Goal: Check status: Check status

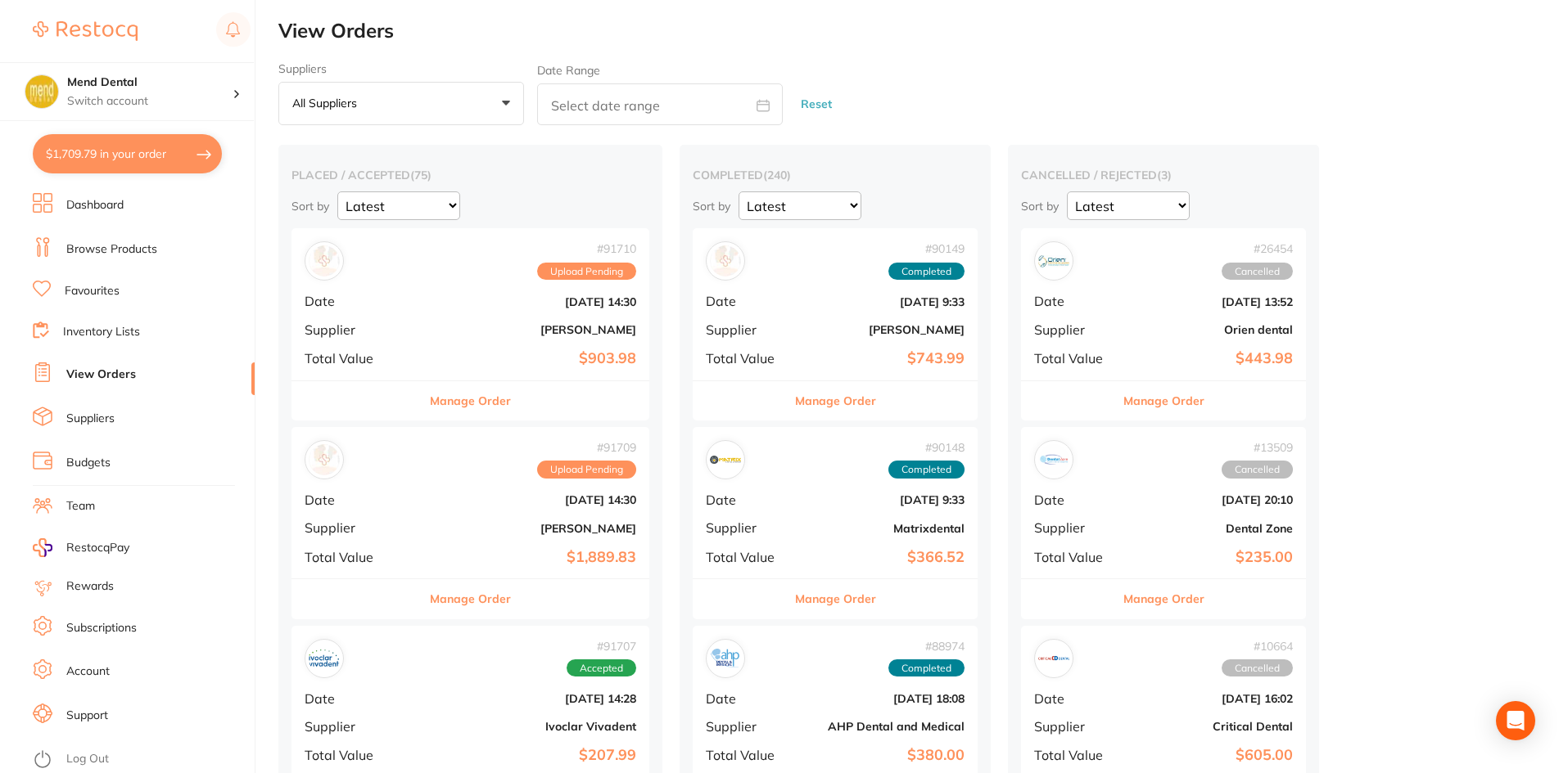
click at [478, 609] on button "Manage Order" at bounding box center [470, 599] width 81 height 39
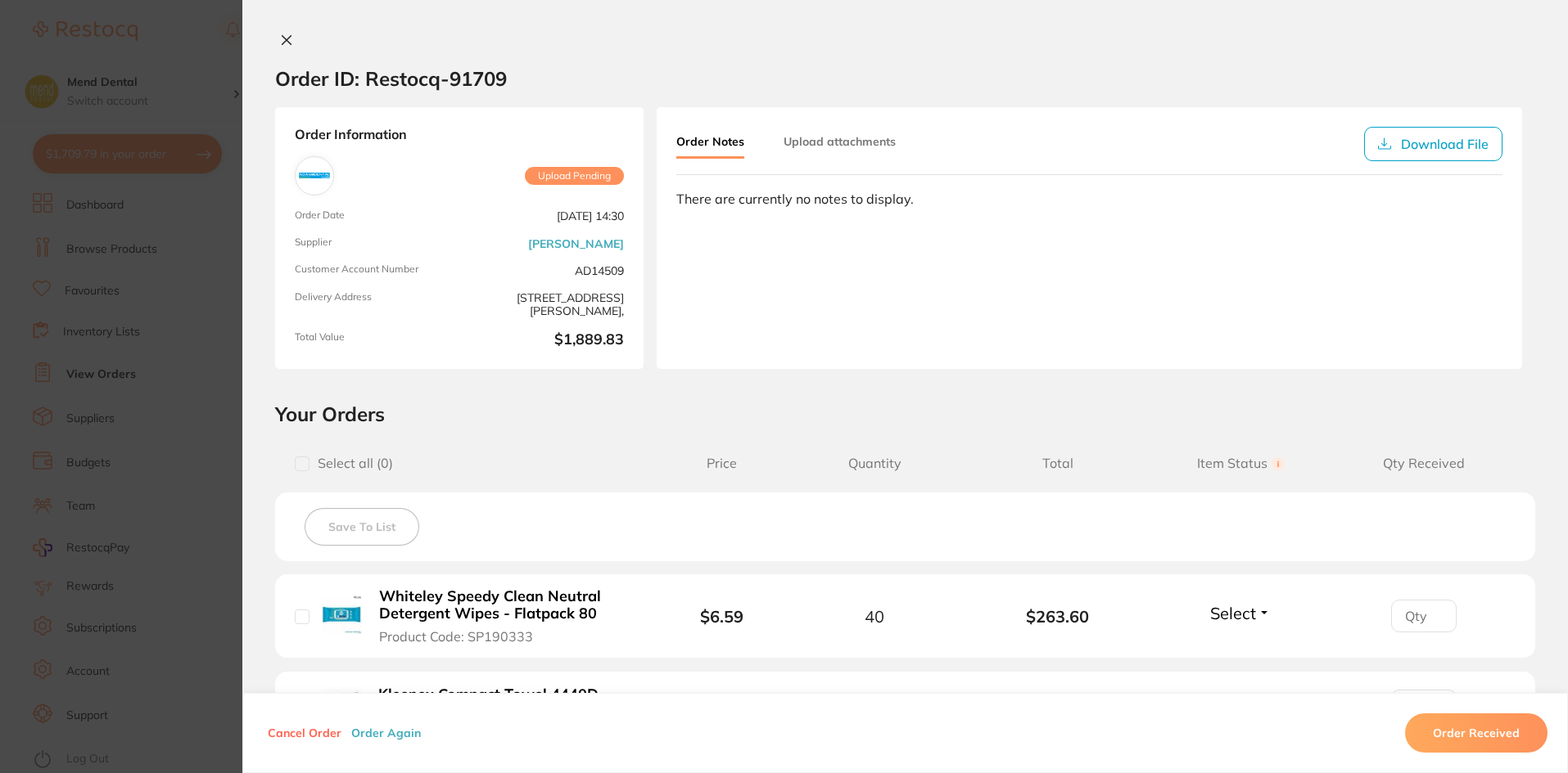
click at [288, 41] on icon at bounding box center [286, 39] width 13 height 13
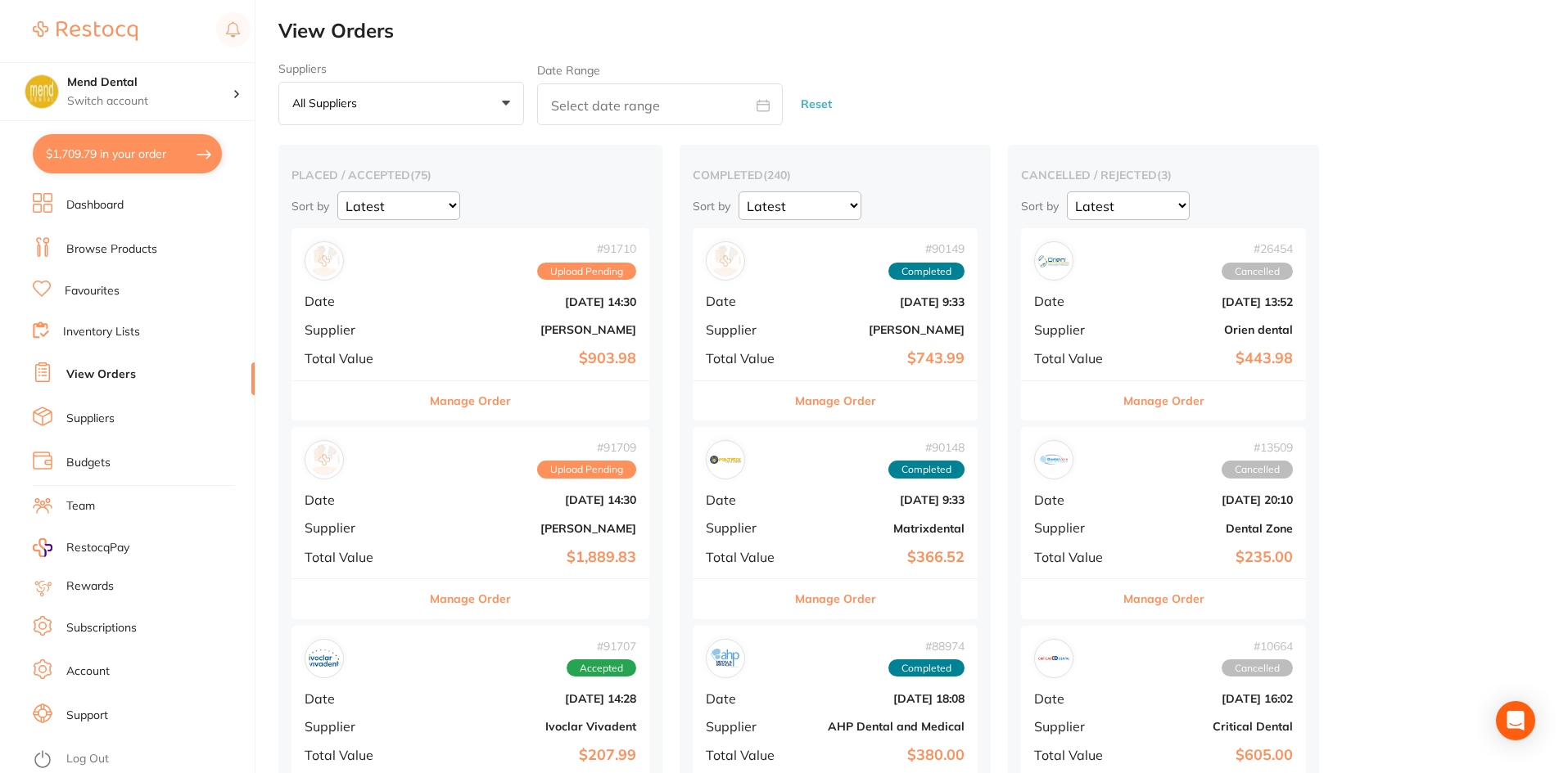
click at [199, 162] on button "$1,709.79 in your order" at bounding box center [127, 154] width 189 height 39
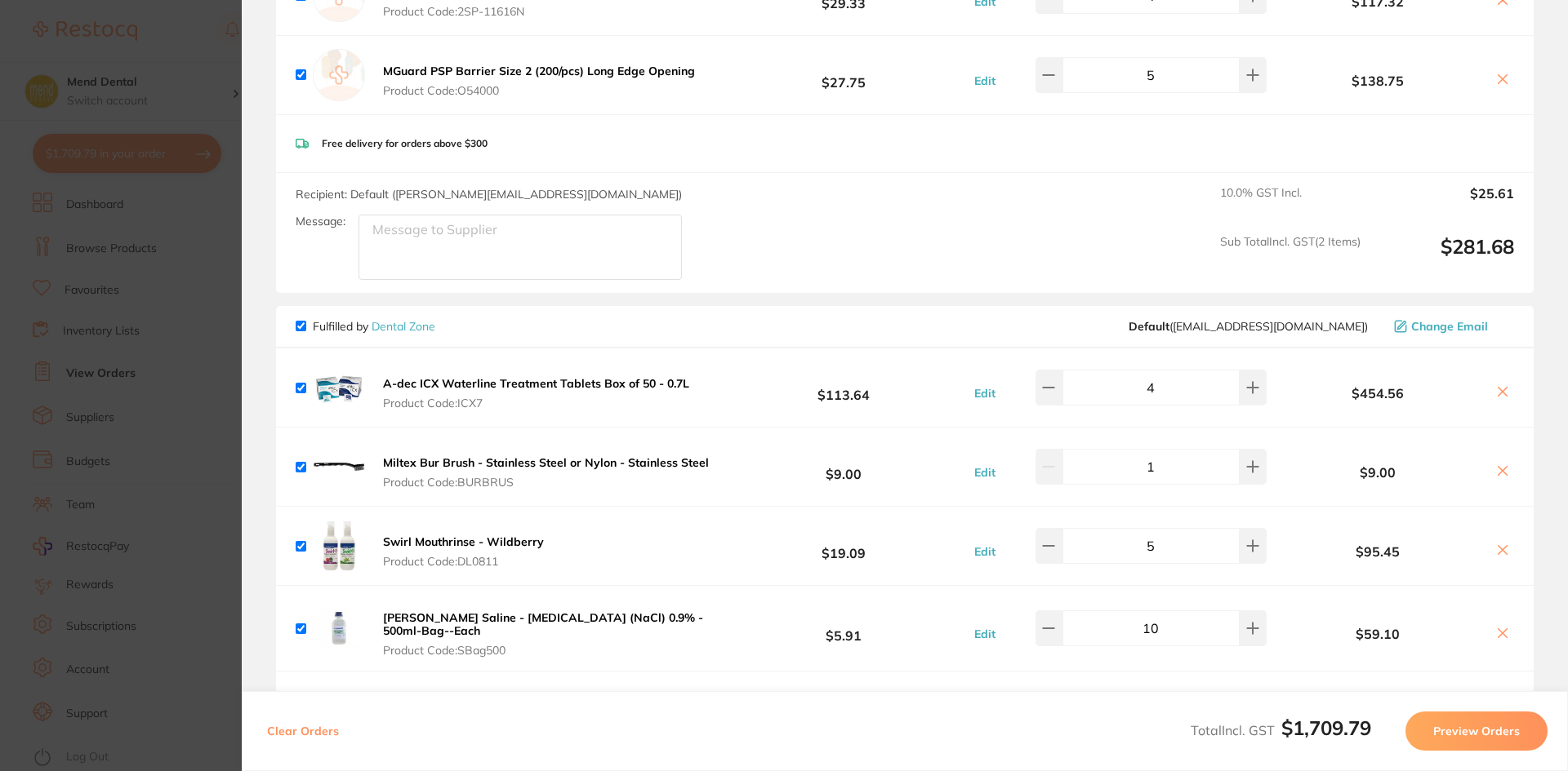
scroll to position [245, 0]
click at [66, 345] on section "Update RRP Set your pre negotiated price for this item. Item Agreed RRP (excl. …" at bounding box center [784, 386] width 1568 height 771
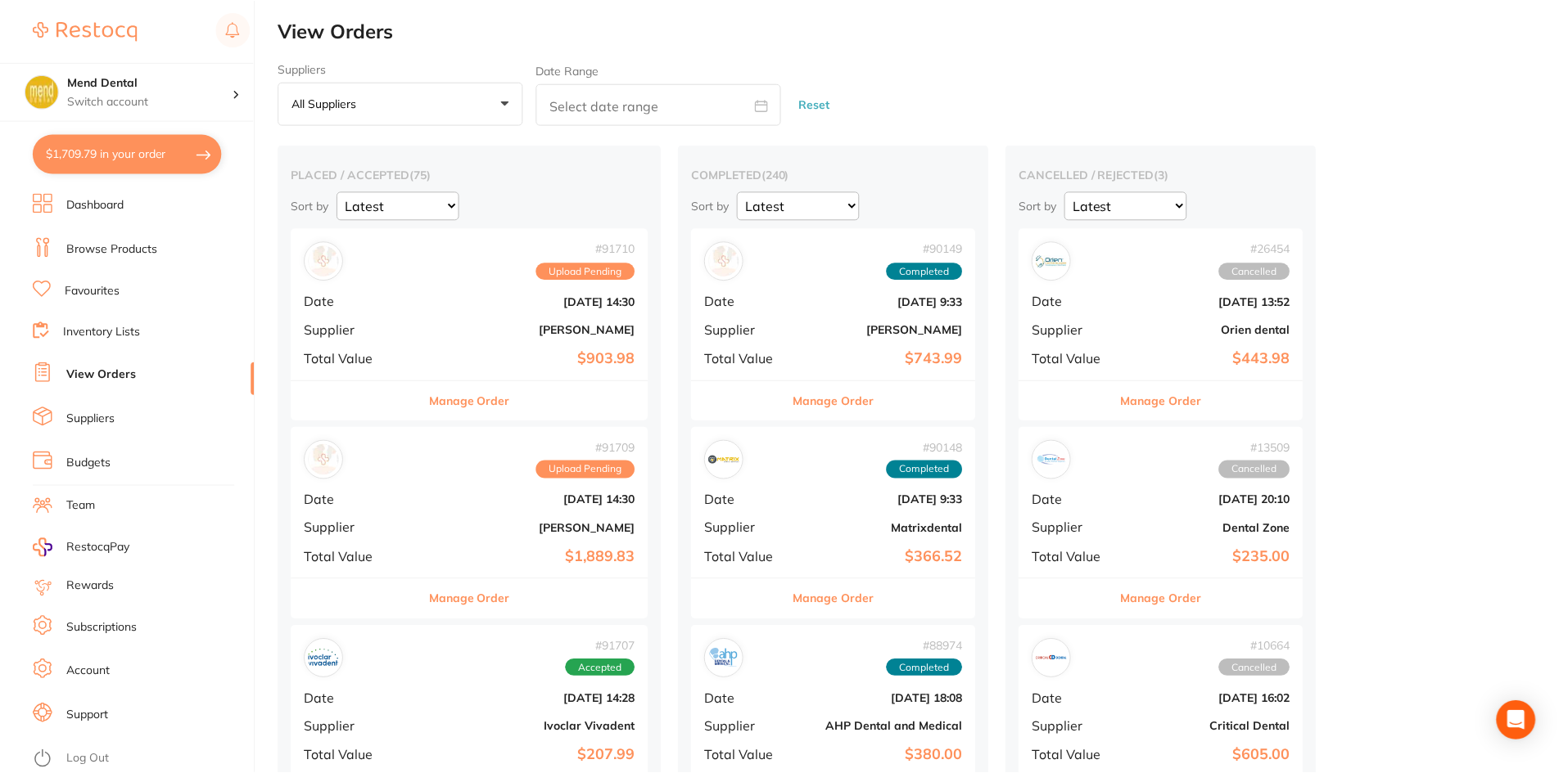
scroll to position [1, 0]
click at [85, 369] on link "View Orders" at bounding box center [100, 375] width 69 height 16
click at [502, 413] on button "Manage Order" at bounding box center [470, 401] width 81 height 39
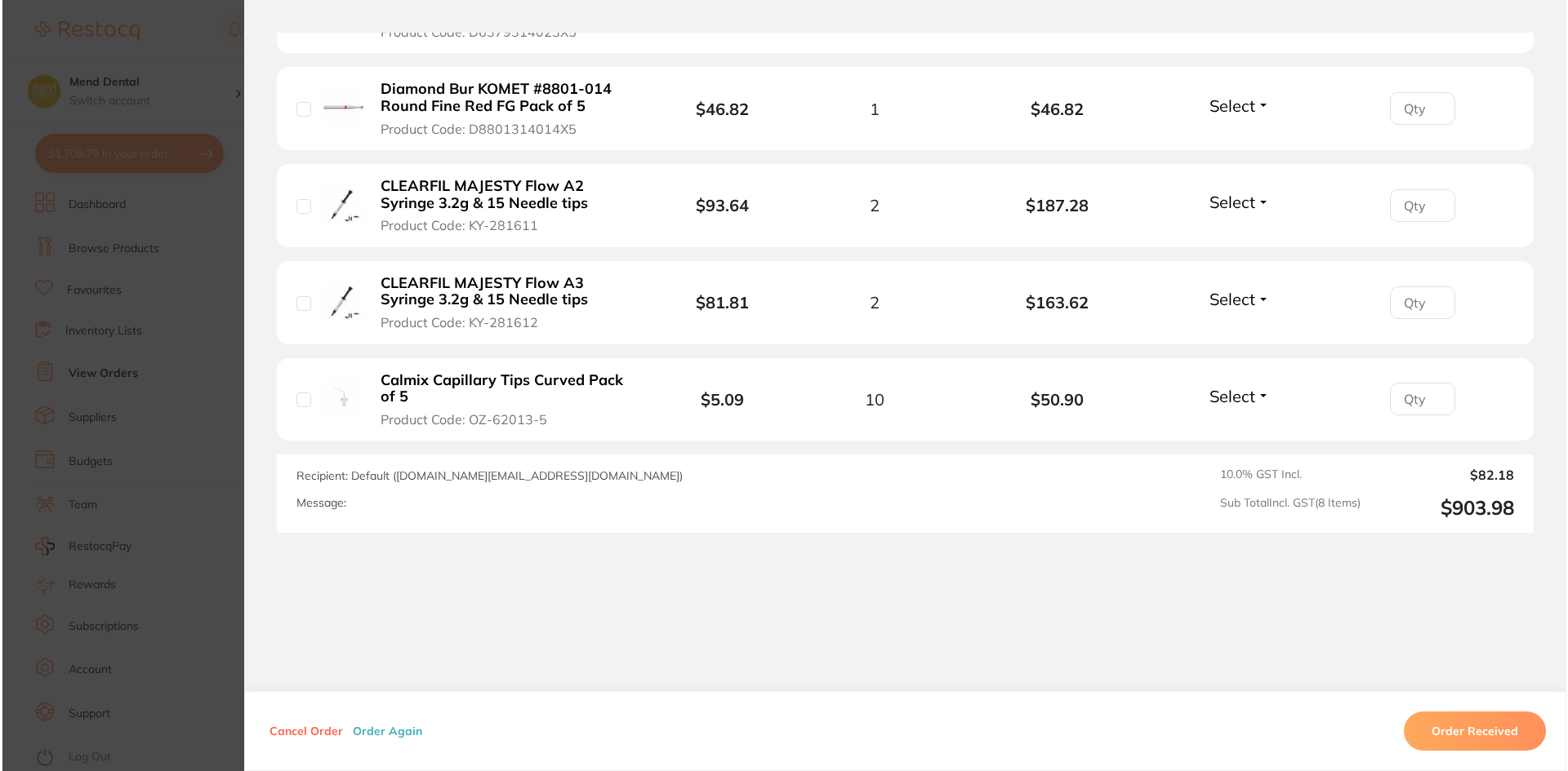
scroll to position [898, 0]
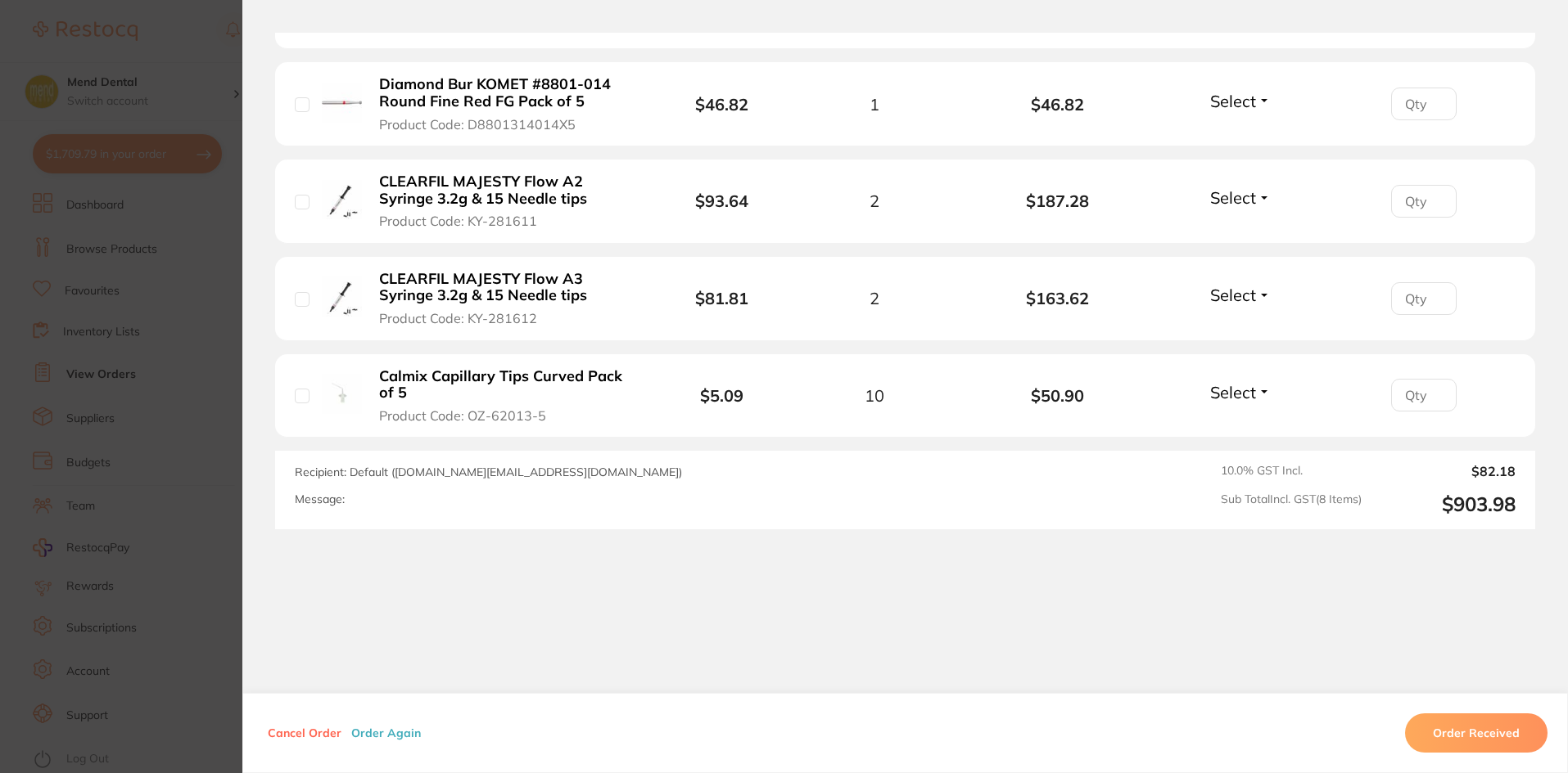
click at [177, 354] on section "Order ID: Restocq- 91710 Order Information Upload Pending Order Date [DATE] 14:…" at bounding box center [784, 386] width 1568 height 773
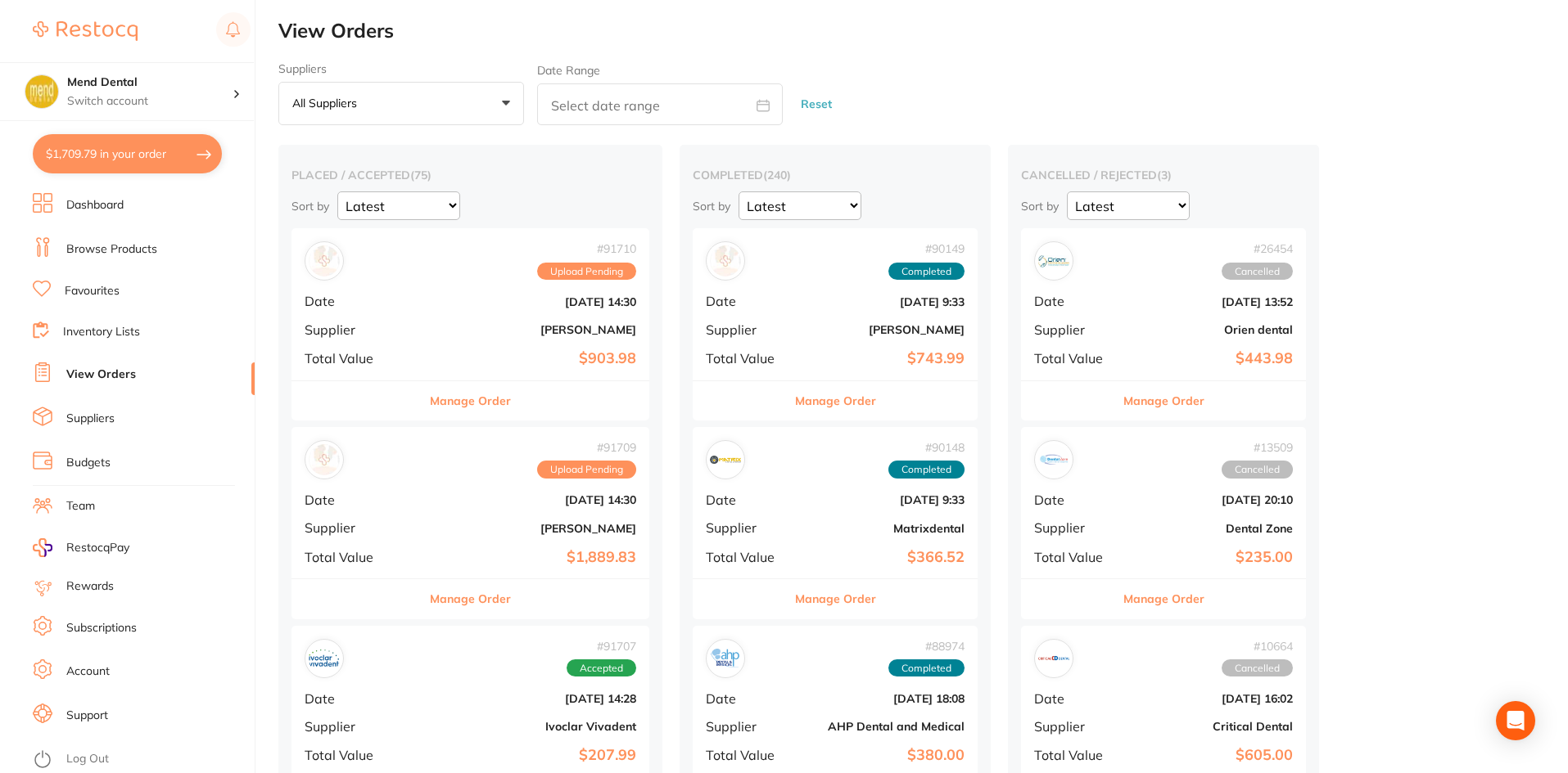
click at [88, 145] on button "$1,709.79 in your order" at bounding box center [127, 154] width 189 height 39
